Goal: Register for event/course

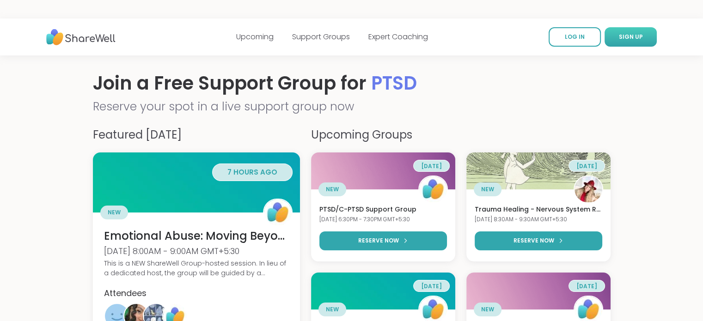
click at [628, 32] on link "SIGN UP" at bounding box center [631, 36] width 52 height 19
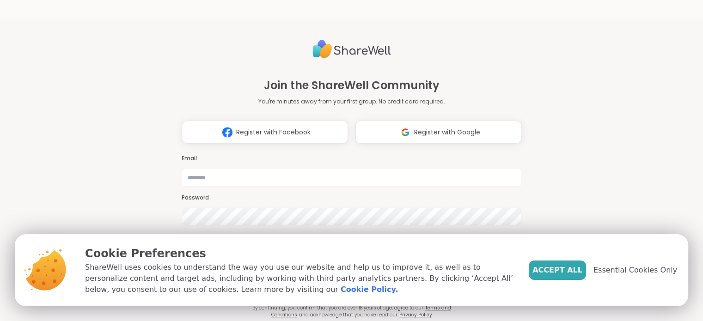
click at [364, 155] on h3 "Email" at bounding box center [352, 159] width 340 height 8
click at [217, 168] on input "email" at bounding box center [352, 177] width 340 height 18
type input "**********"
click at [566, 265] on span "Accept All" at bounding box center [558, 270] width 50 height 11
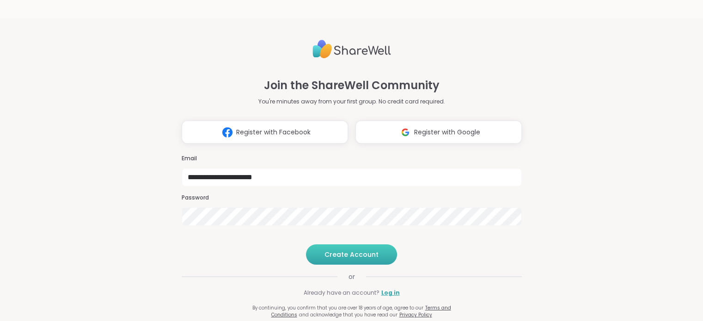
click at [352, 263] on button "Create Account" at bounding box center [351, 255] width 91 height 20
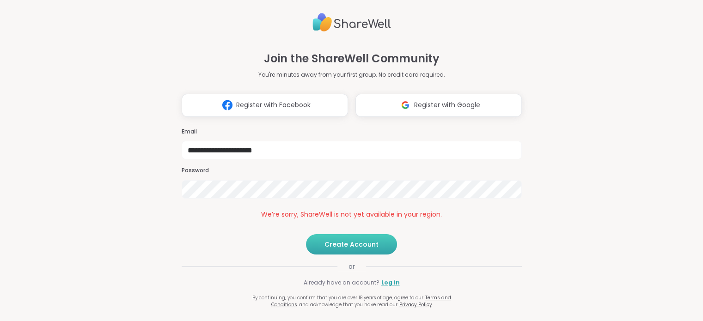
click at [369, 249] on span "Create Account" at bounding box center [352, 244] width 54 height 9
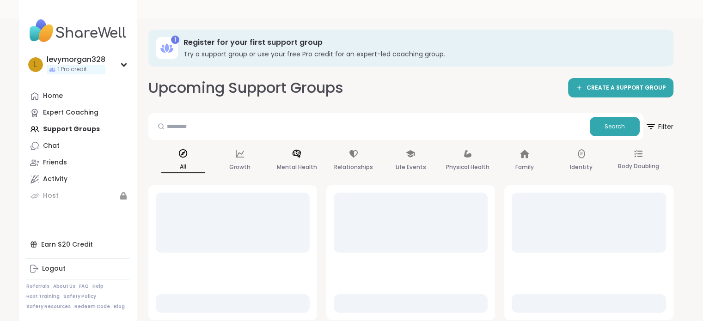
click at [303, 164] on p "Mental Health" at bounding box center [297, 167] width 40 height 11
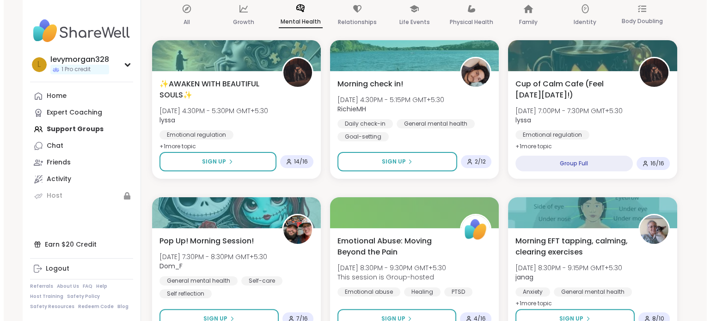
scroll to position [185, 0]
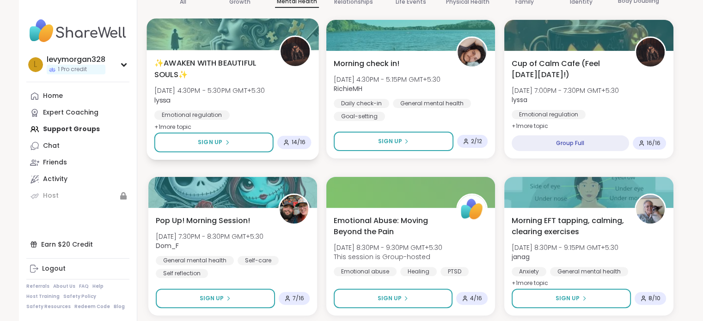
click at [224, 66] on span "✨AWAKEN WITH BEAUTIFUL SOULS✨" at bounding box center [211, 68] width 115 height 23
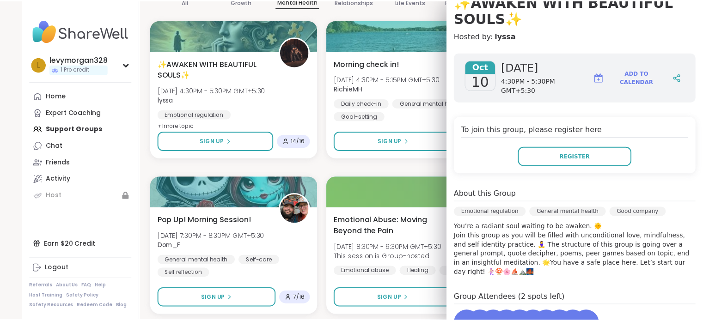
scroll to position [139, 0]
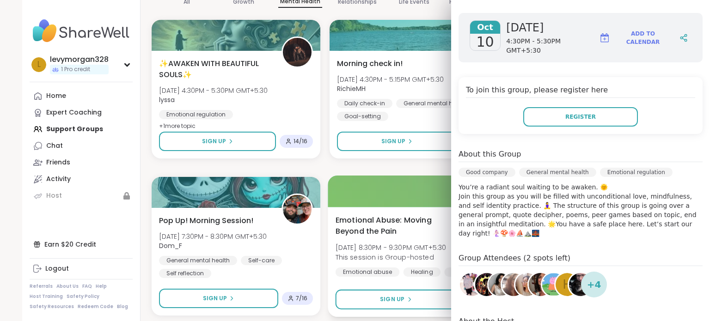
click at [401, 182] on div at bounding box center [414, 191] width 173 height 31
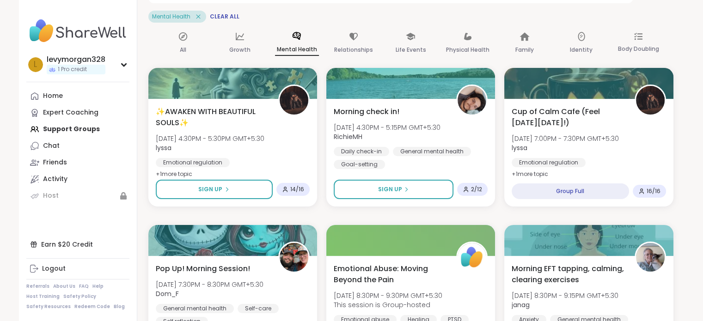
scroll to position [0, 0]
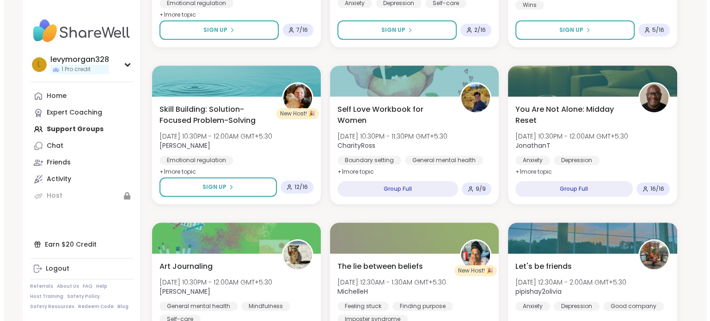
scroll to position [601, 0]
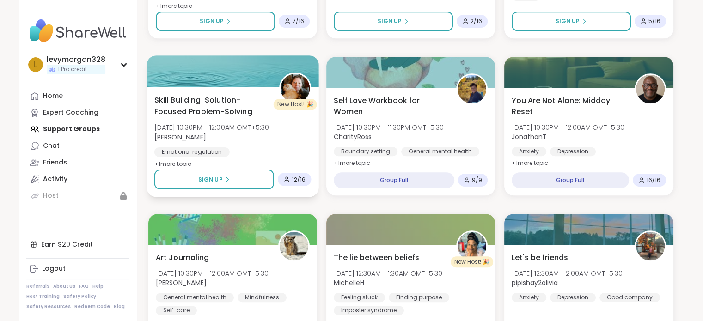
click at [234, 160] on div "General mental health" at bounding box center [194, 164] width 80 height 9
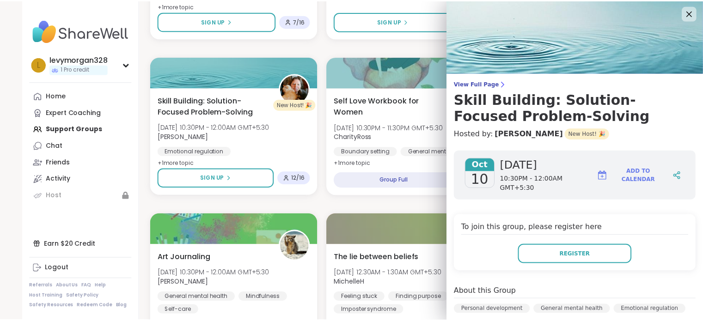
scroll to position [0, 0]
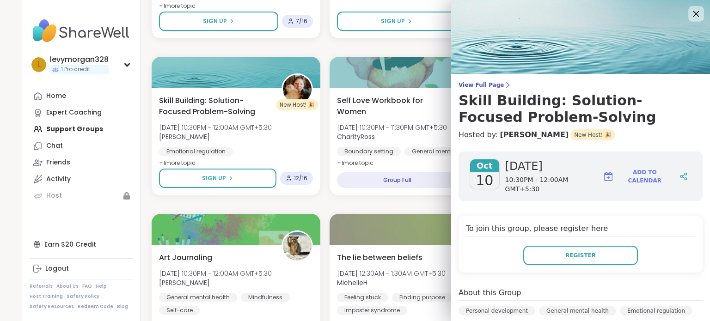
click at [690, 8] on icon at bounding box center [696, 14] width 12 height 12
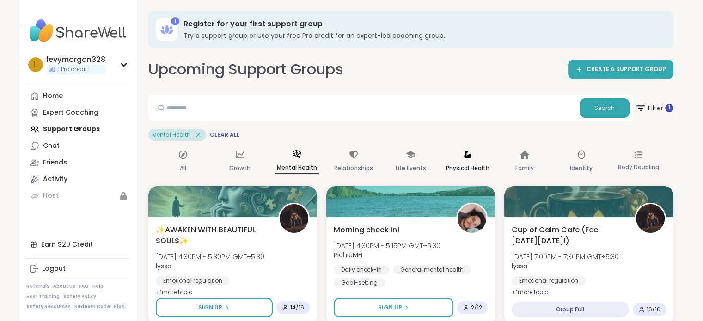
click at [471, 163] on p "Physical Health" at bounding box center [467, 168] width 43 height 11
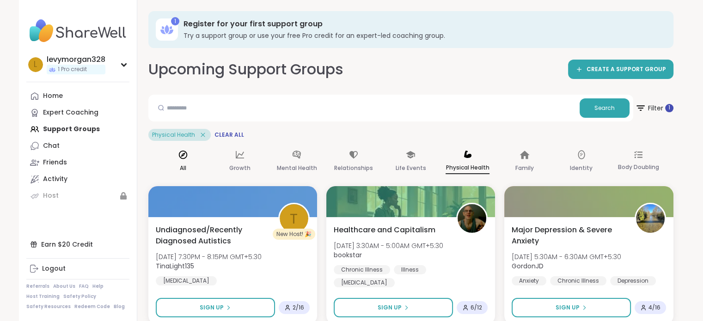
click at [179, 159] on icon at bounding box center [183, 155] width 10 height 10
